Goal: Task Accomplishment & Management: Use online tool/utility

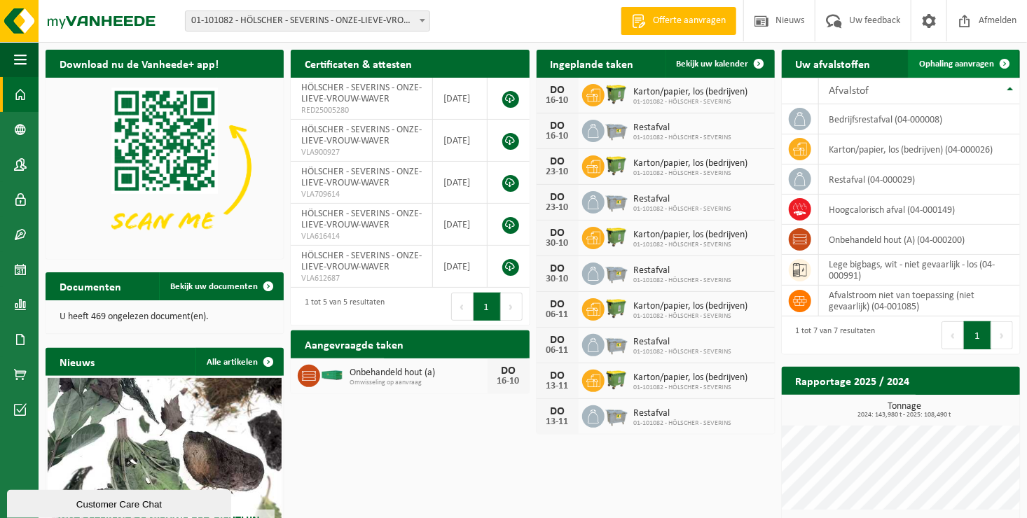
click at [1002, 62] on span at bounding box center [1005, 64] width 28 height 28
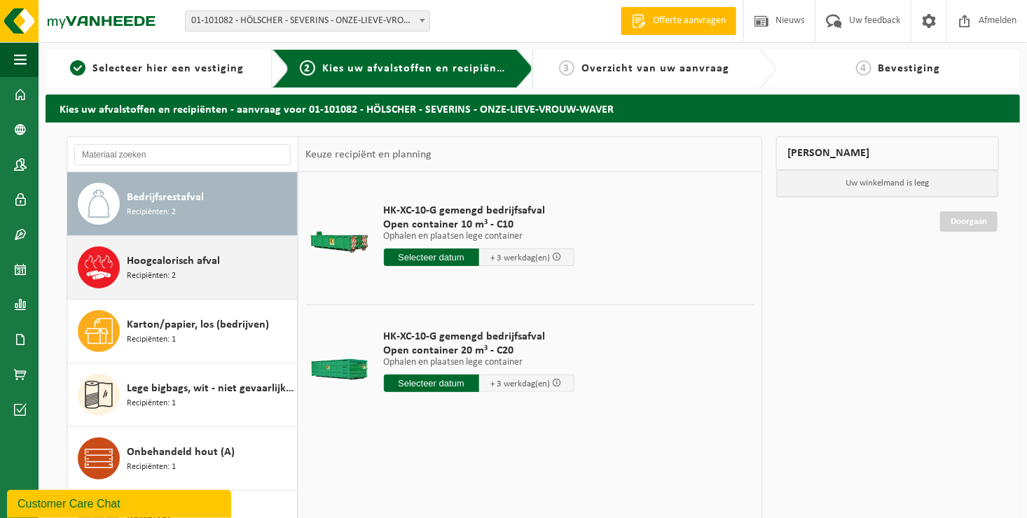
click at [177, 276] on div "Hoogcalorisch afval Recipiënten: 2" at bounding box center [210, 268] width 167 height 42
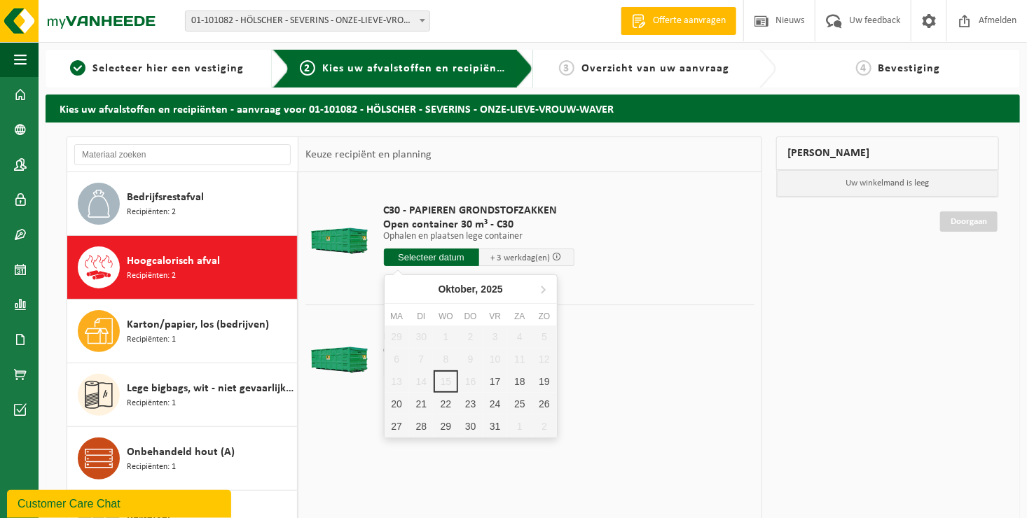
click at [440, 261] on input "text" at bounding box center [431, 258] width 95 height 18
click at [497, 383] on div "17" at bounding box center [495, 382] width 25 height 22
type input "Van 2025-10-17"
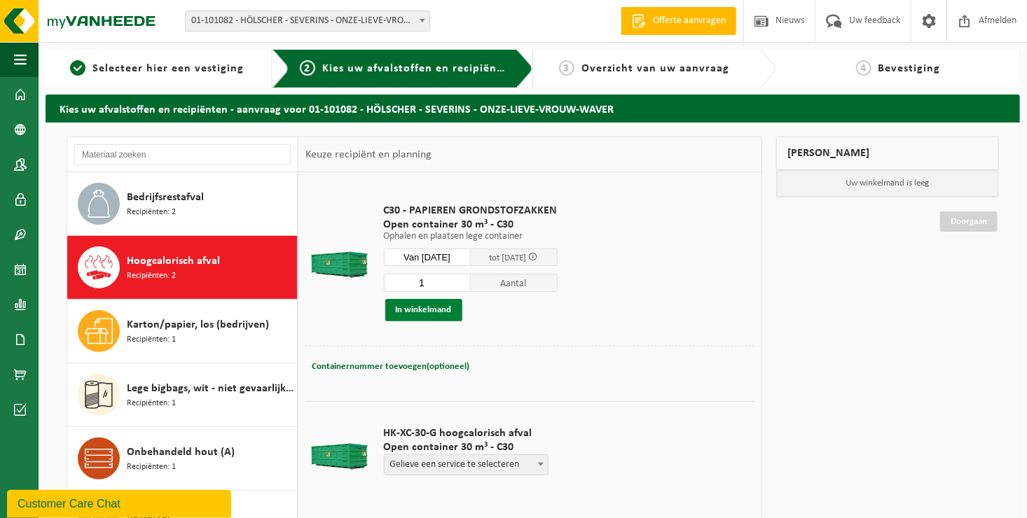
click at [429, 306] on button "In winkelmand" at bounding box center [423, 310] width 77 height 22
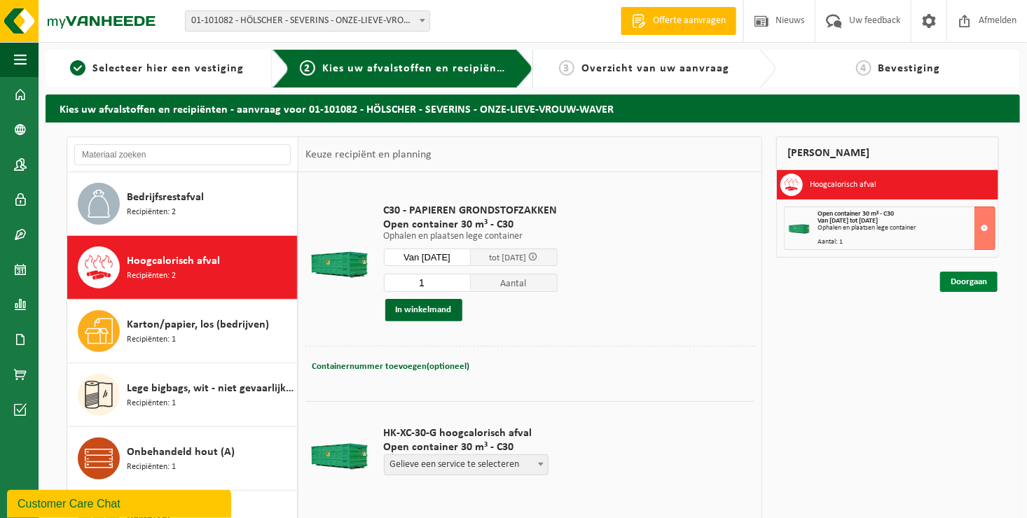
click at [972, 280] on link "Doorgaan" at bounding box center [968, 282] width 57 height 20
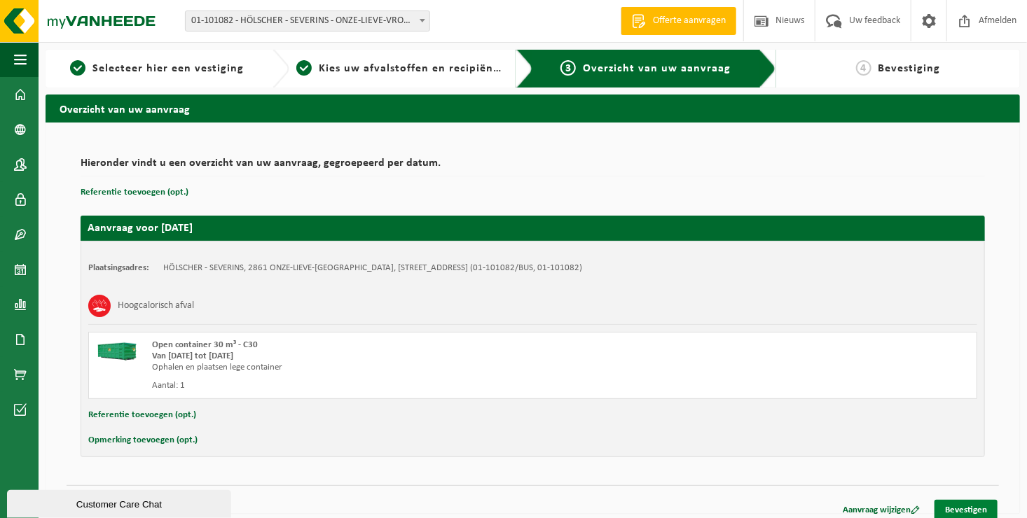
click at [959, 502] on link "Bevestigen" at bounding box center [966, 510] width 63 height 20
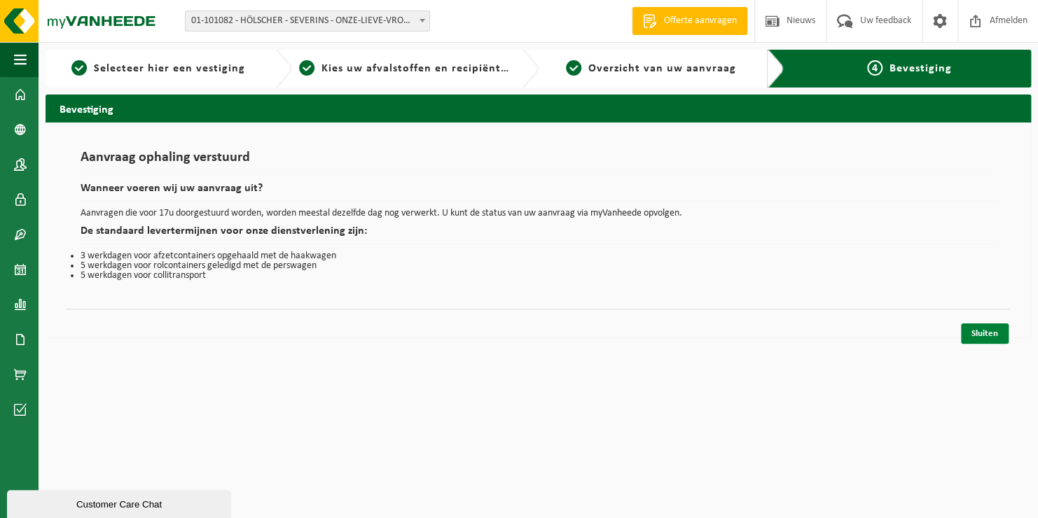
click at [1002, 331] on link "Sluiten" at bounding box center [985, 334] width 48 height 20
